Goal: Task Accomplishment & Management: Manage account settings

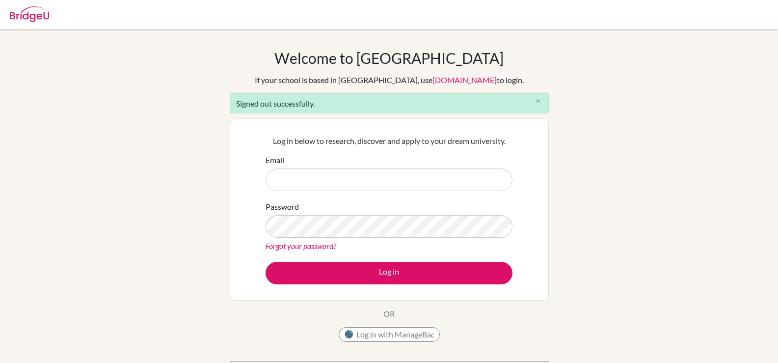
type input "celsanady@cesegypt.com"
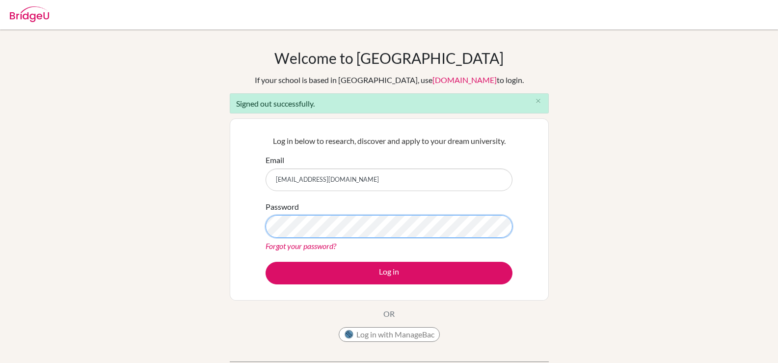
click at [266, 262] on button "Log in" at bounding box center [389, 273] width 247 height 23
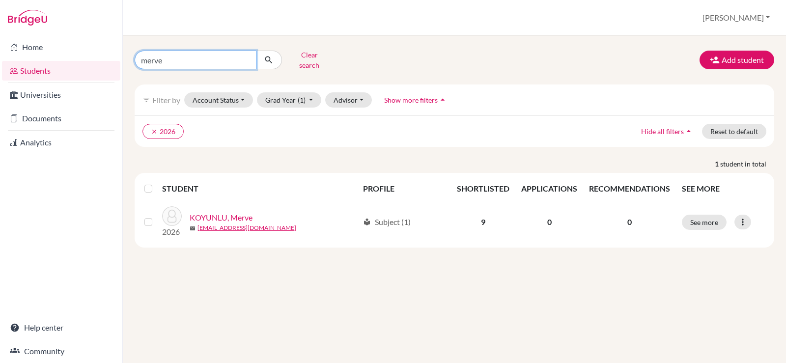
click at [211, 57] on input "merve" at bounding box center [196, 60] width 122 height 19
drag, startPoint x: 211, startPoint y: 57, endPoint x: 89, endPoint y: 57, distance: 121.3
click at [89, 57] on div "Home Students Universities Documents Analytics Help center Community Students o…" at bounding box center [393, 181] width 786 height 363
type input "zeynep"
click button "submit" at bounding box center [269, 60] width 26 height 19
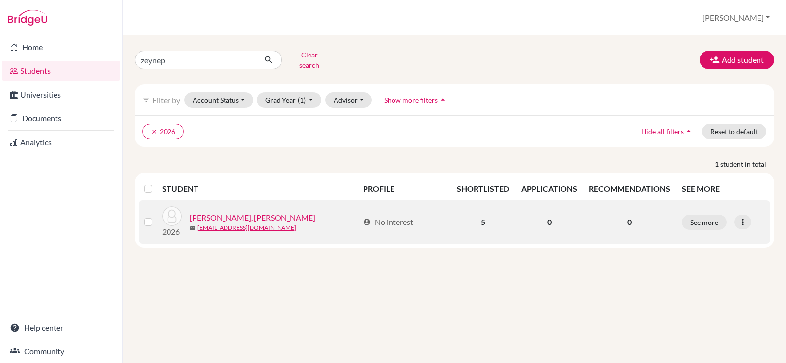
click at [199, 214] on link "[PERSON_NAME], [PERSON_NAME]" at bounding box center [253, 218] width 126 height 12
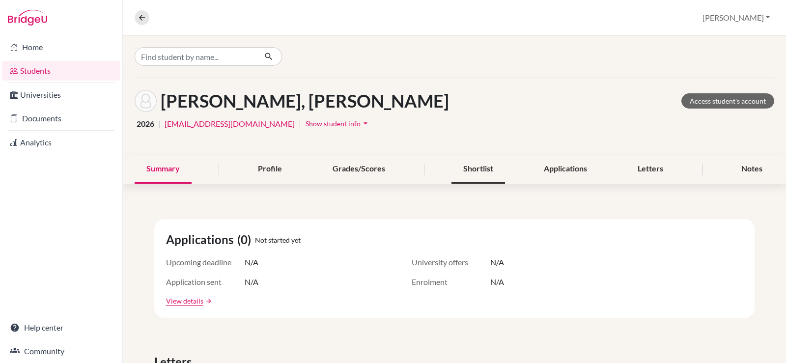
click at [485, 166] on div "Shortlist" at bounding box center [478, 169] width 54 height 29
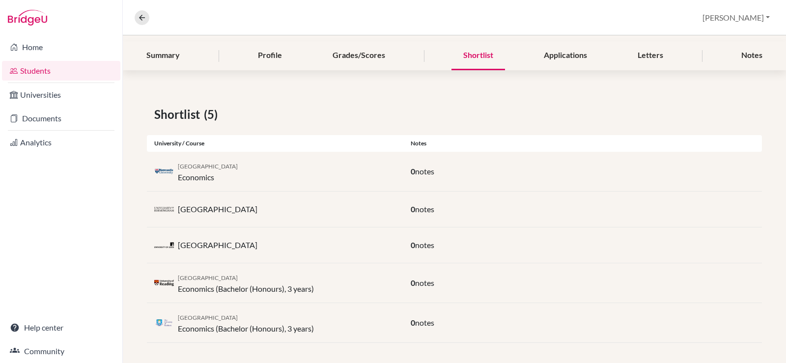
scroll to position [117, 0]
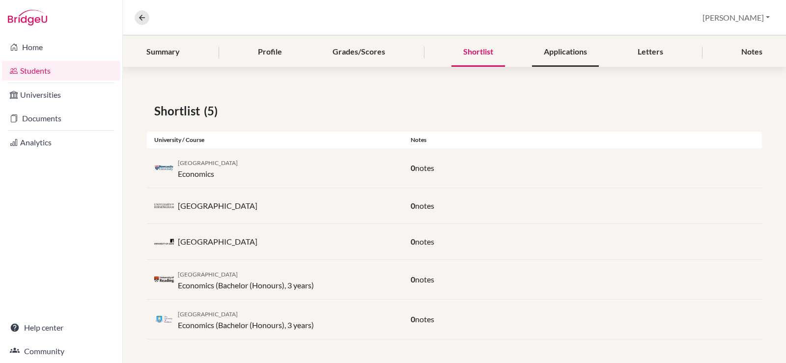
click at [549, 54] on div "Applications" at bounding box center [565, 52] width 67 height 29
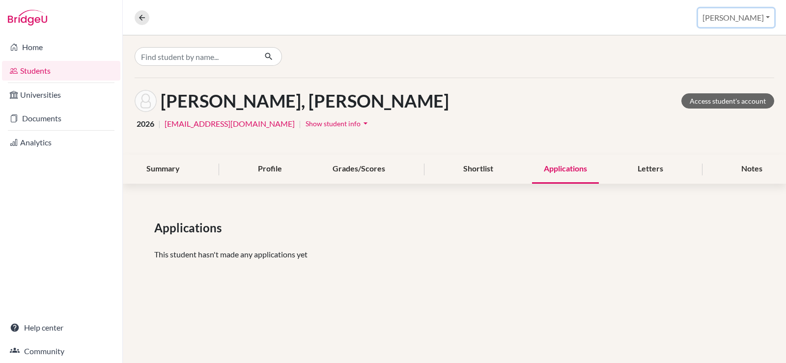
click at [761, 17] on button "[PERSON_NAME]" at bounding box center [736, 17] width 76 height 19
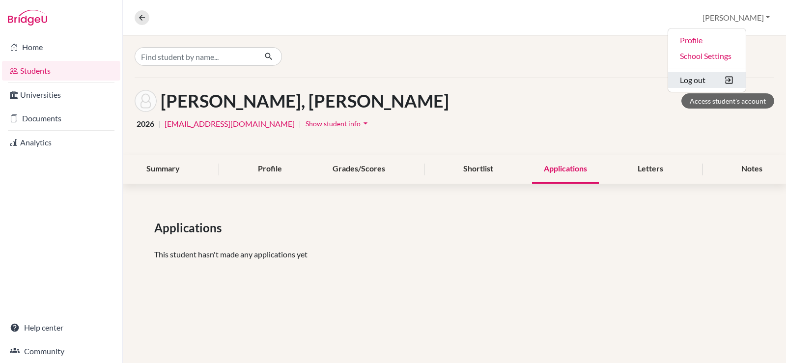
click at [725, 83] on button "Log out" at bounding box center [707, 80] width 78 height 16
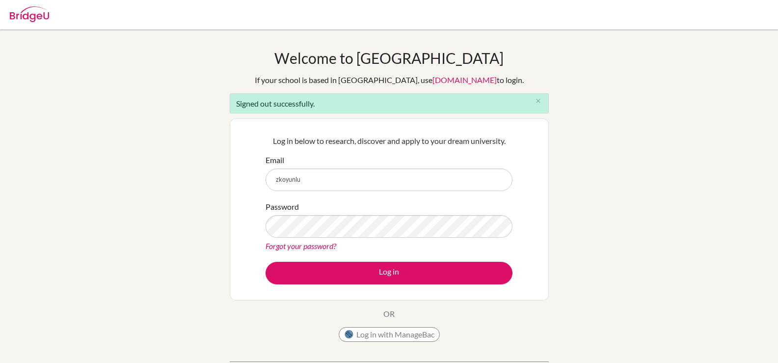
type input "[EMAIL_ADDRESS][DOMAIN_NAME]"
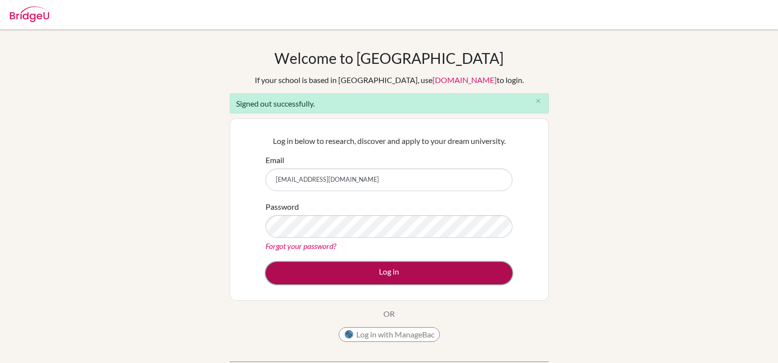
click at [376, 272] on button "Log in" at bounding box center [389, 273] width 247 height 23
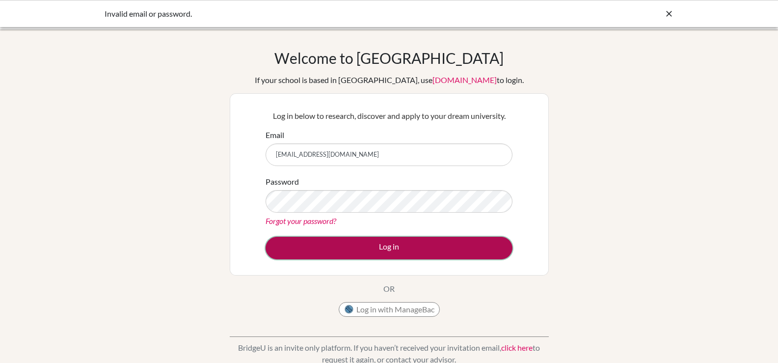
click at [332, 249] on button "Log in" at bounding box center [389, 248] width 247 height 23
